Goal: Navigation & Orientation: Find specific page/section

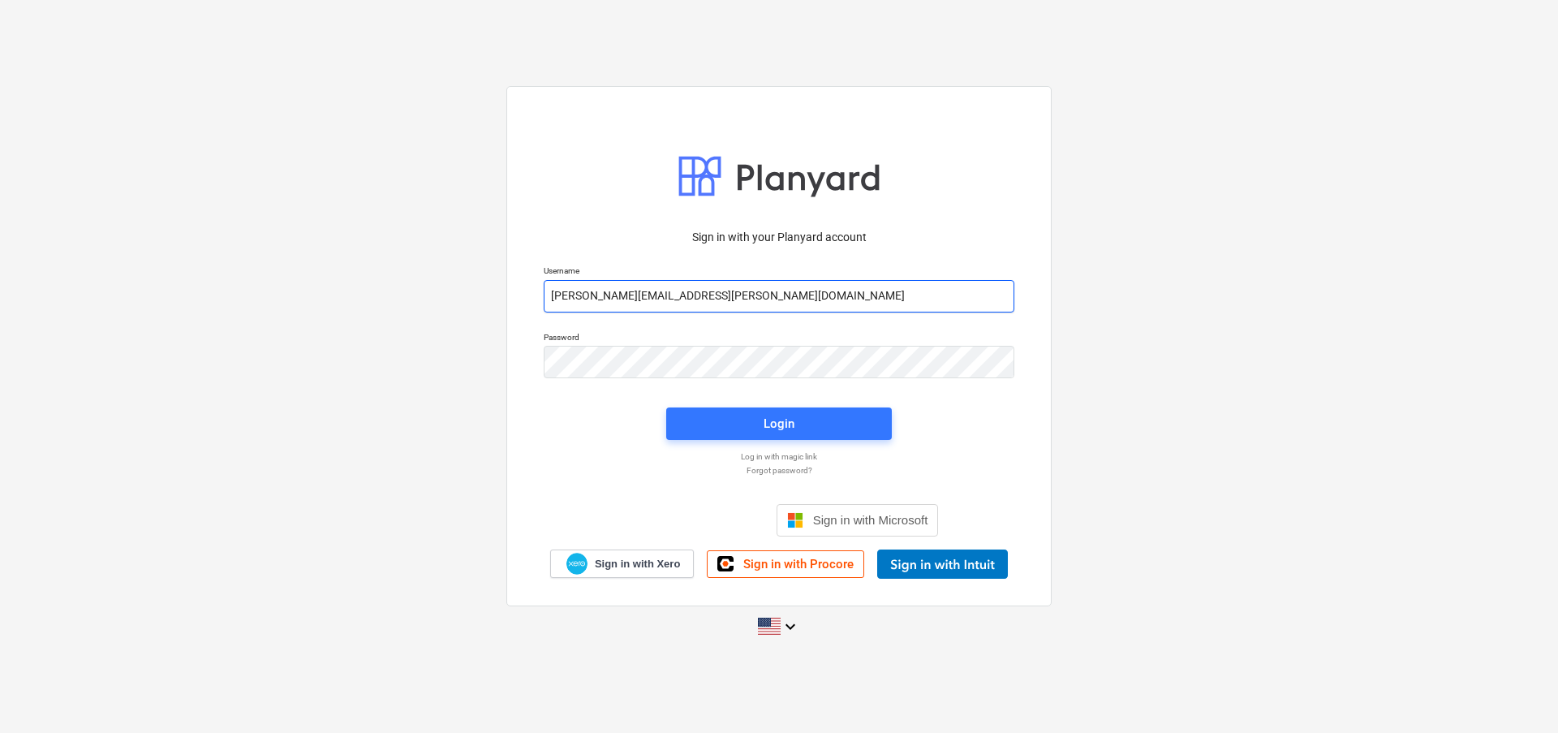
type input "[PERSON_NAME][EMAIL_ADDRESS][PERSON_NAME][DOMAIN_NAME]"
click at [776, 417] on div "Login" at bounding box center [779, 423] width 31 height 21
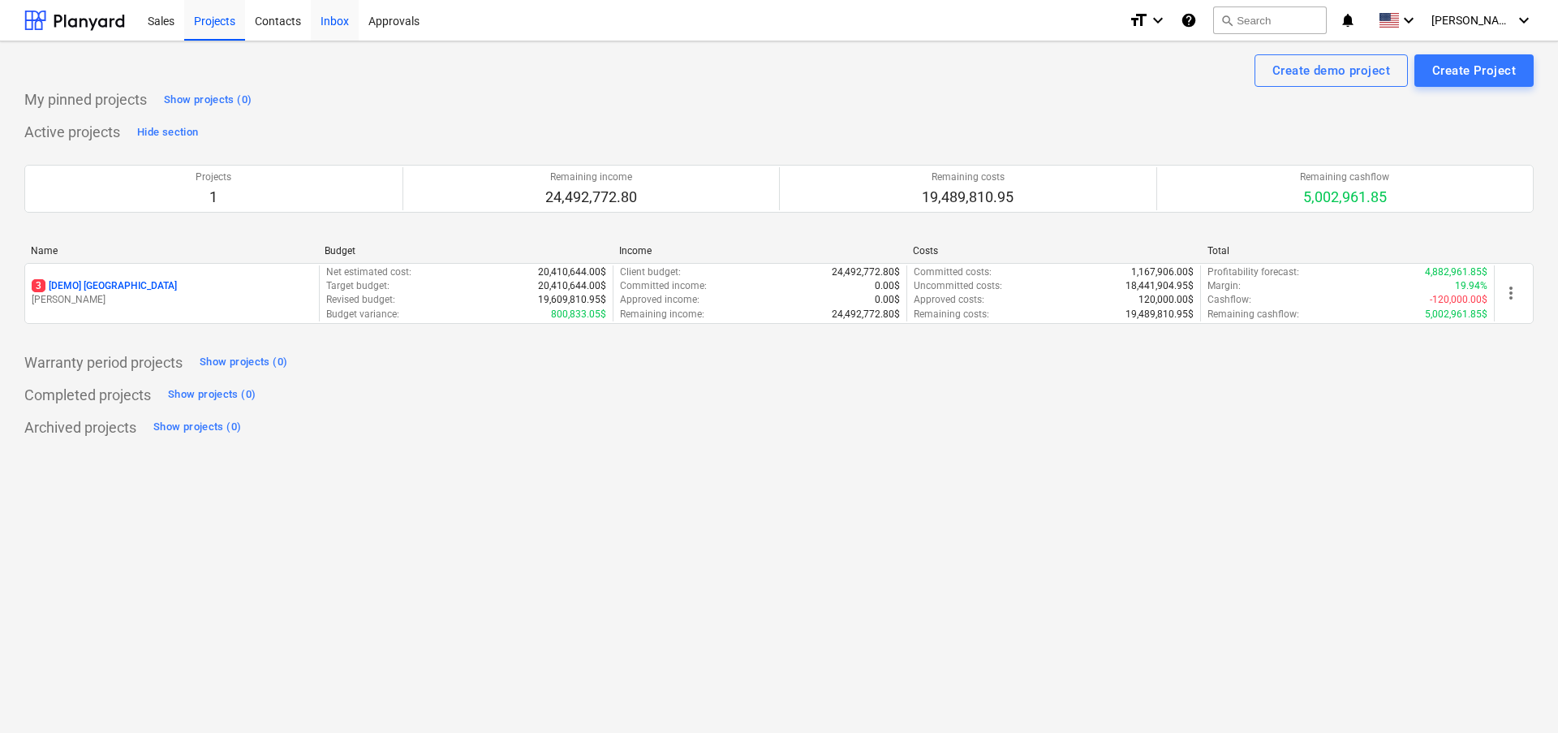
click at [335, 23] on div "Inbox" at bounding box center [335, 19] width 48 height 41
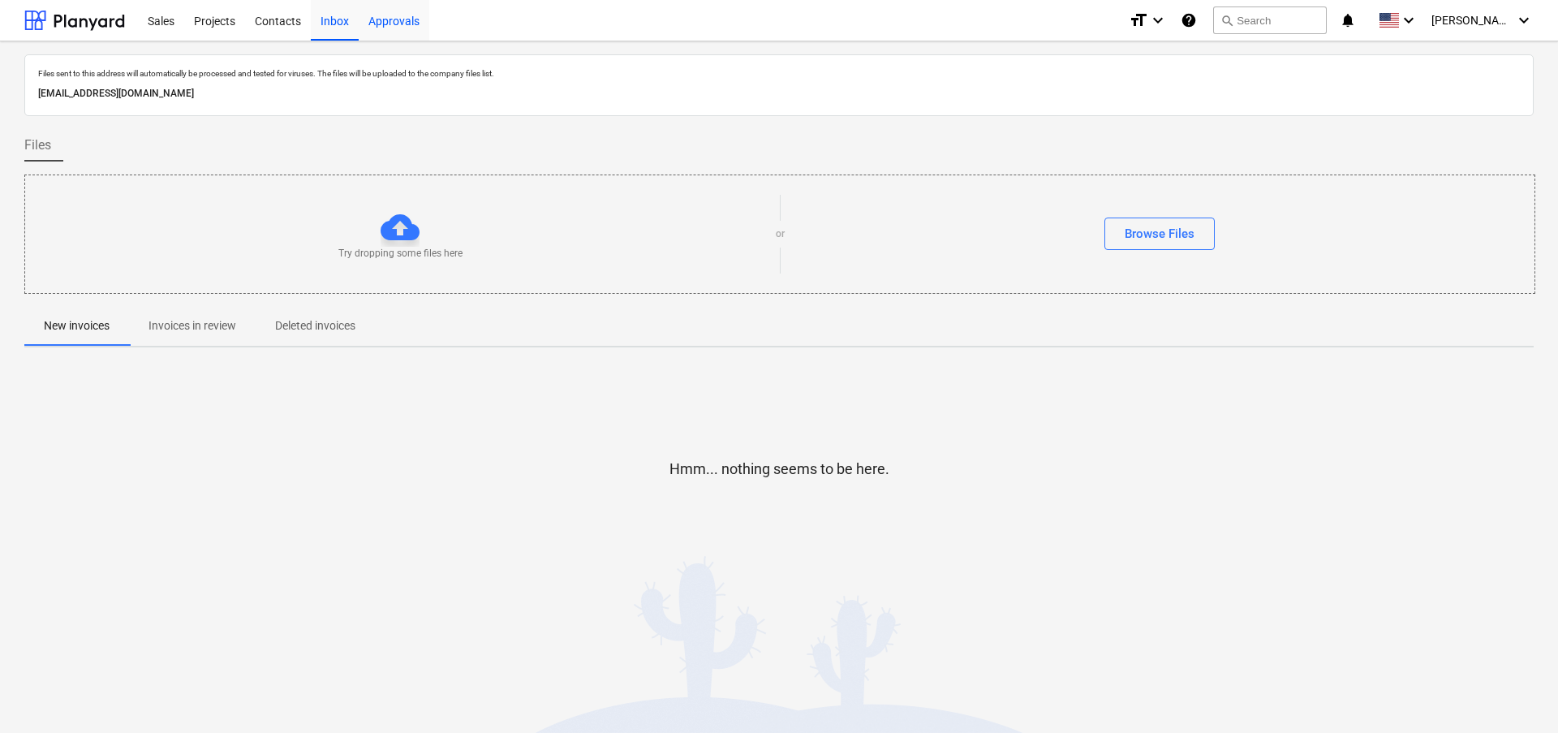
click at [411, 20] on div "Approvals" at bounding box center [394, 19] width 71 height 41
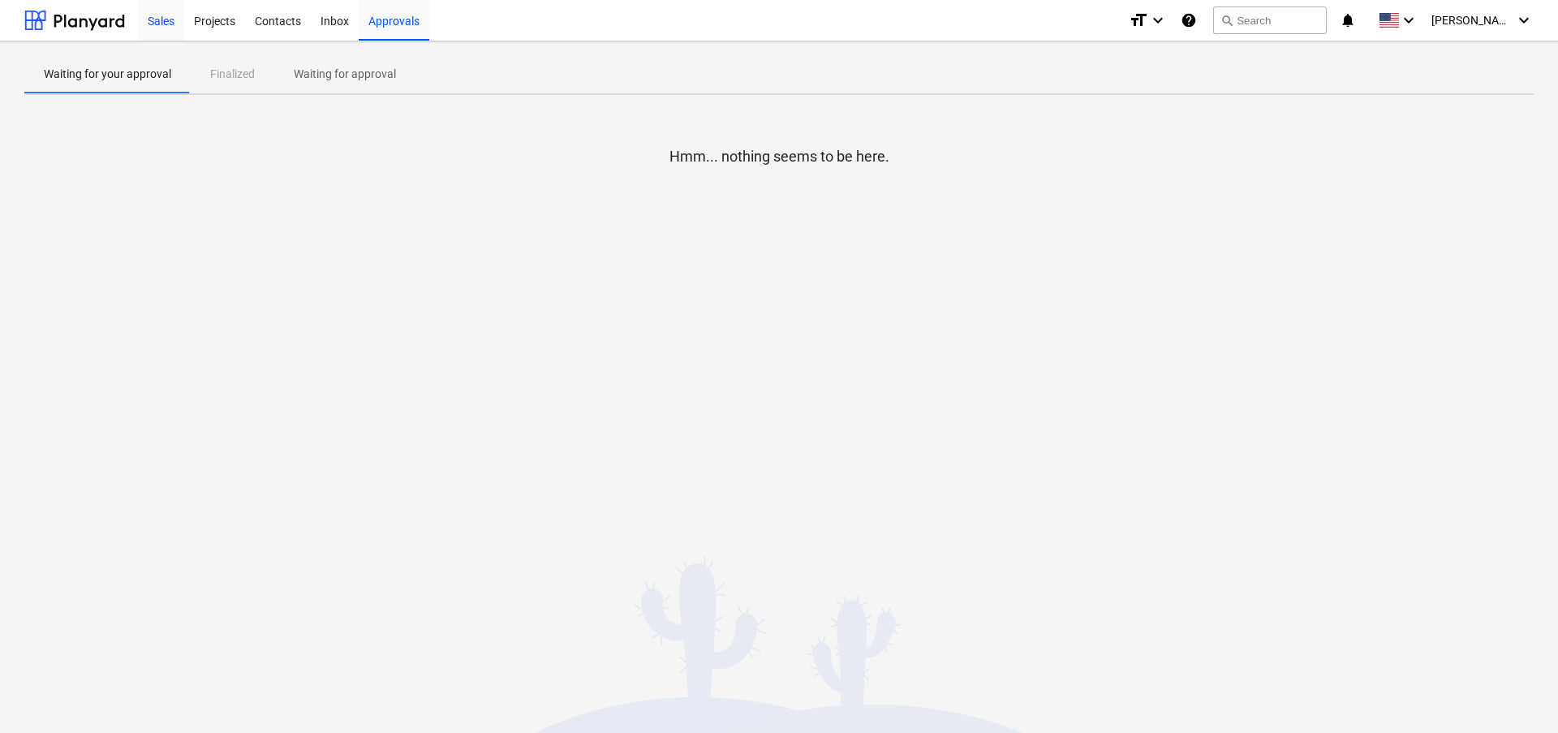
click at [147, 22] on div "Sales" at bounding box center [161, 19] width 46 height 41
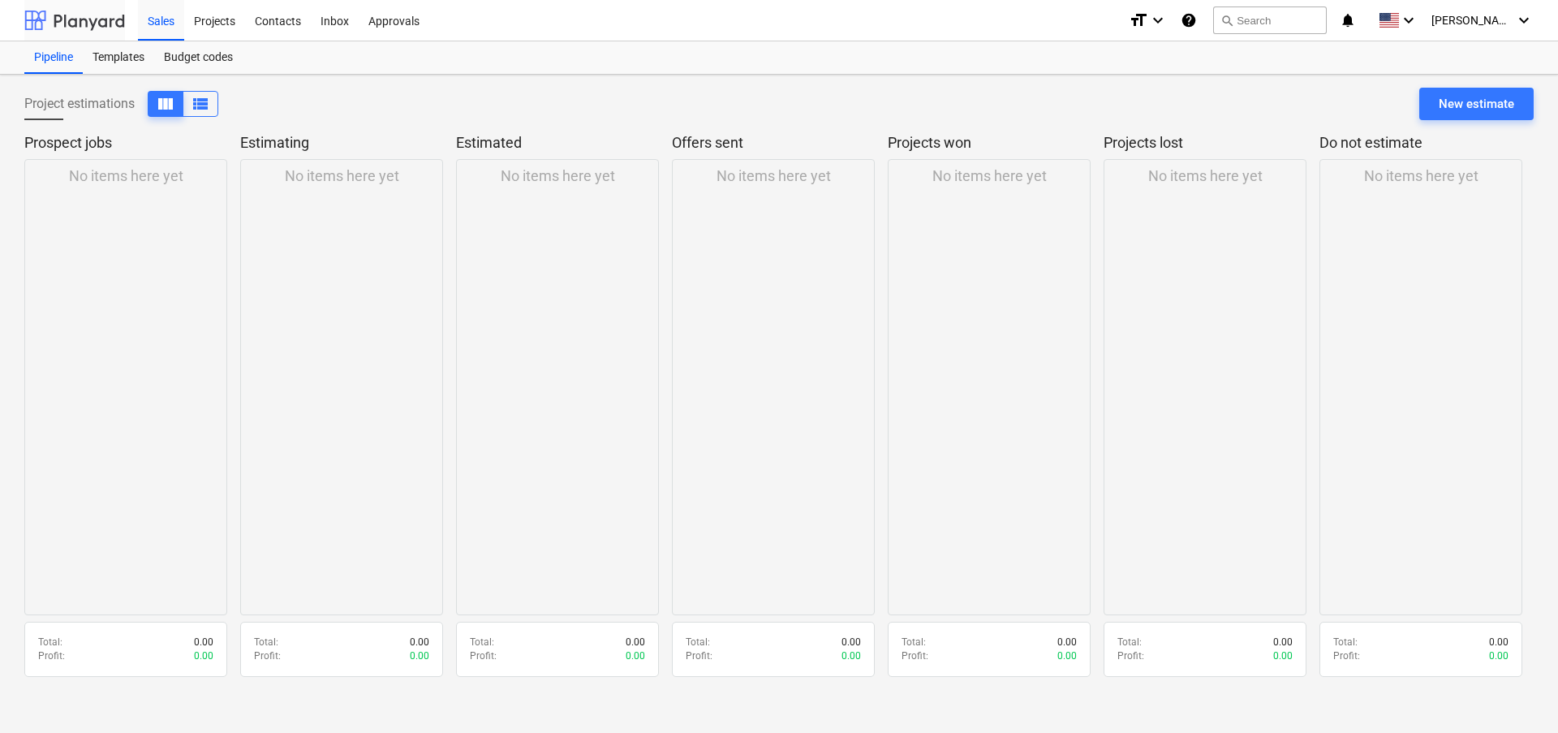
click at [92, 22] on div at bounding box center [74, 20] width 101 height 41
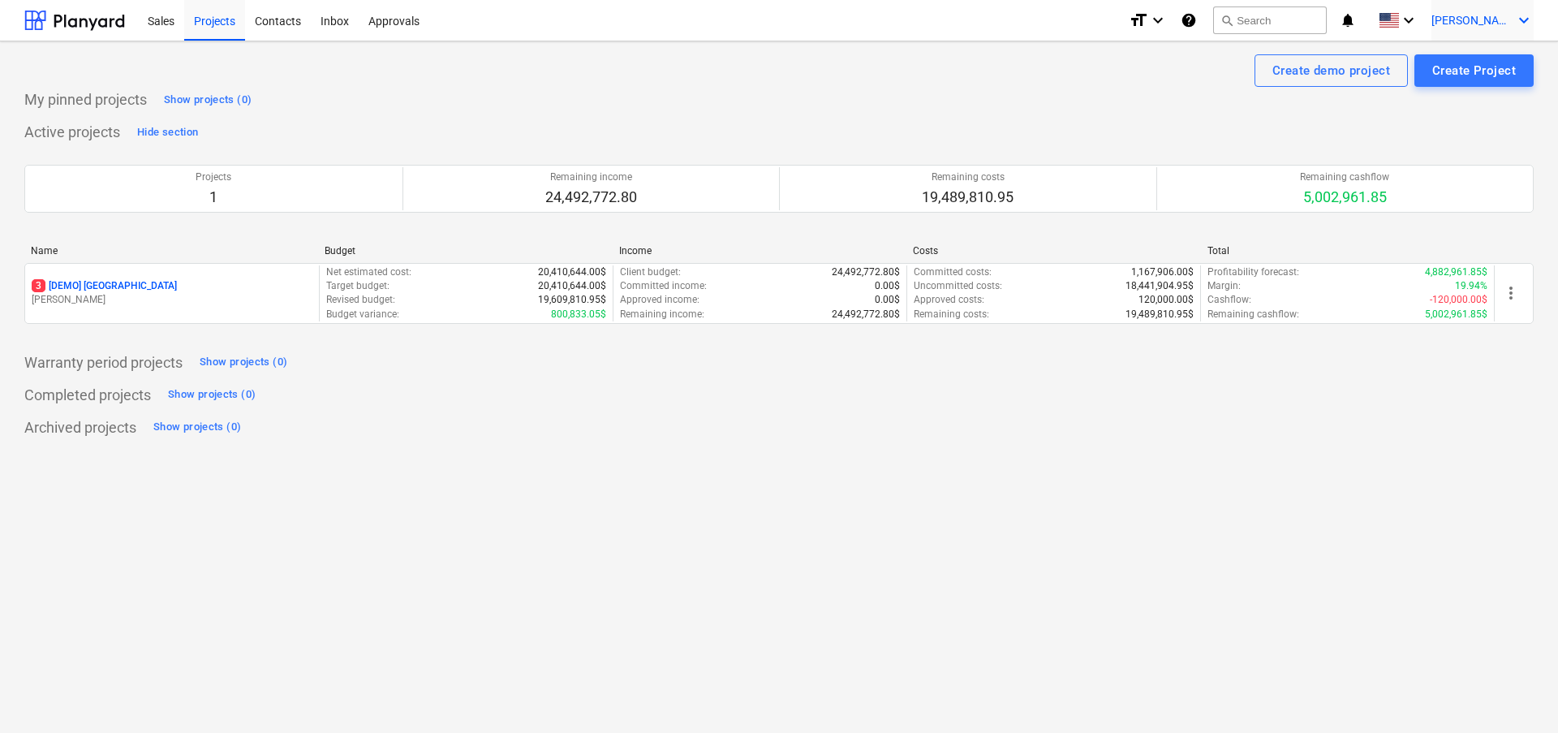
click at [1478, 21] on span "[PERSON_NAME]" at bounding box center [1472, 20] width 81 height 13
